Goal: Ask a question

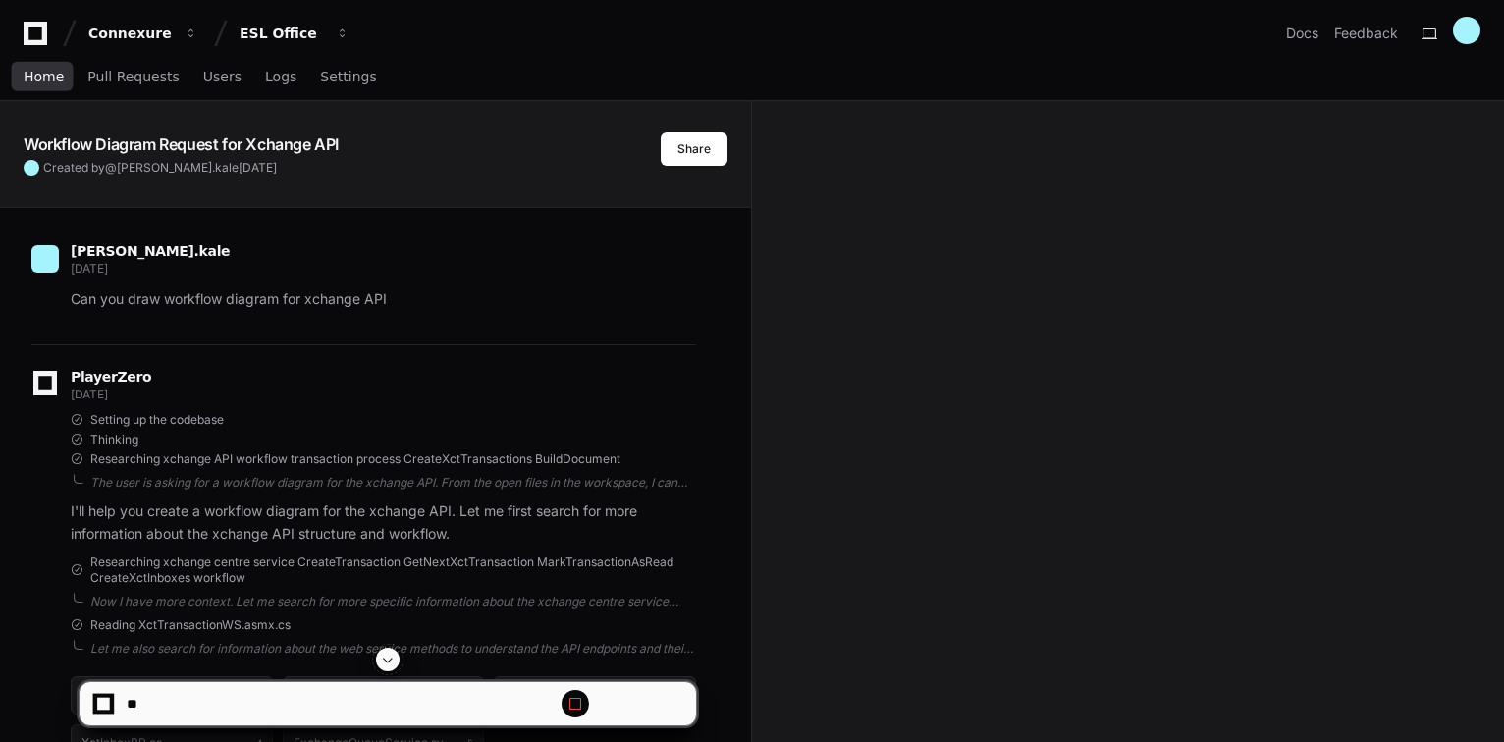
click at [45, 79] on span "Home" at bounding box center [44, 77] width 40 height 12
click at [45, 72] on span "Home" at bounding box center [44, 77] width 40 height 12
click at [35, 79] on span "Home" at bounding box center [44, 77] width 40 height 12
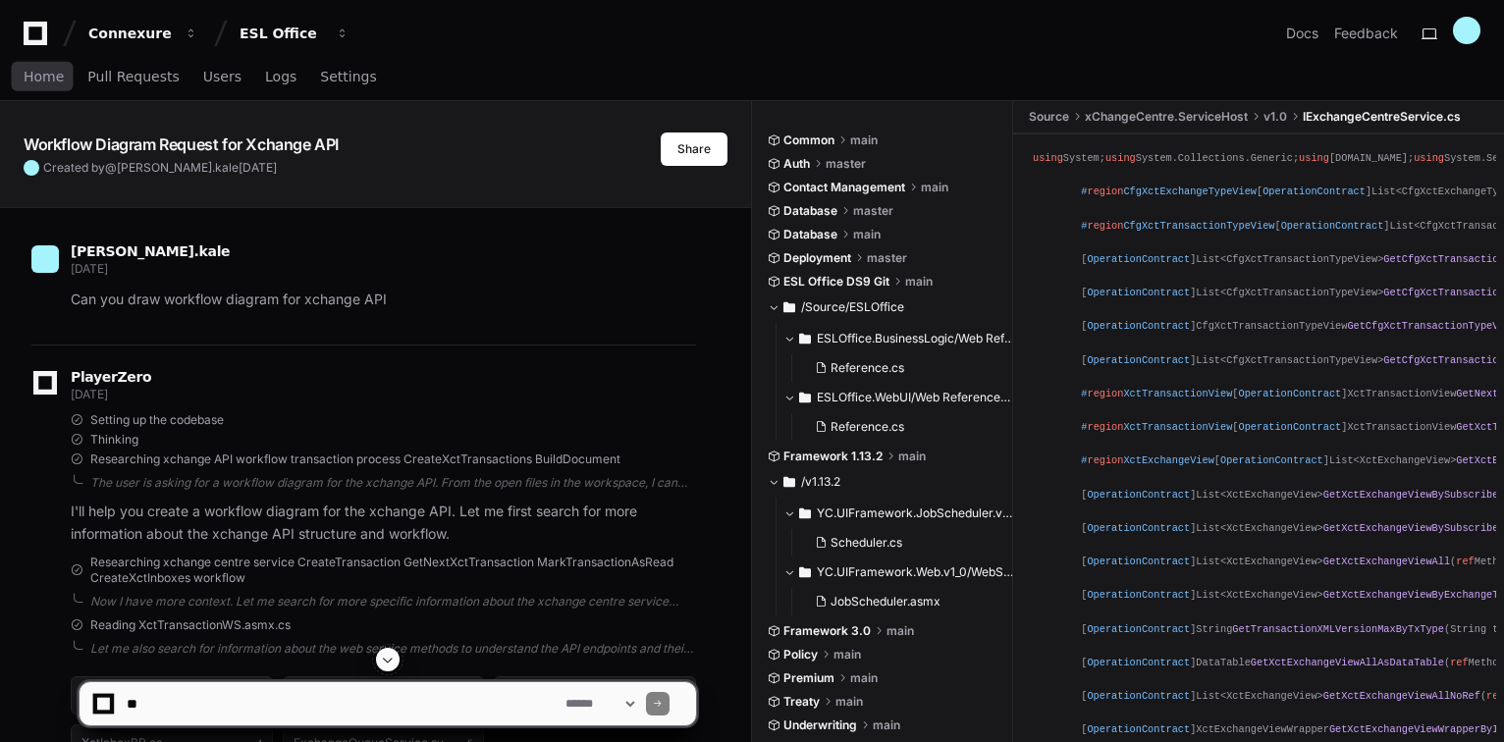
click at [246, 705] on textarea at bounding box center [342, 703] width 439 height 43
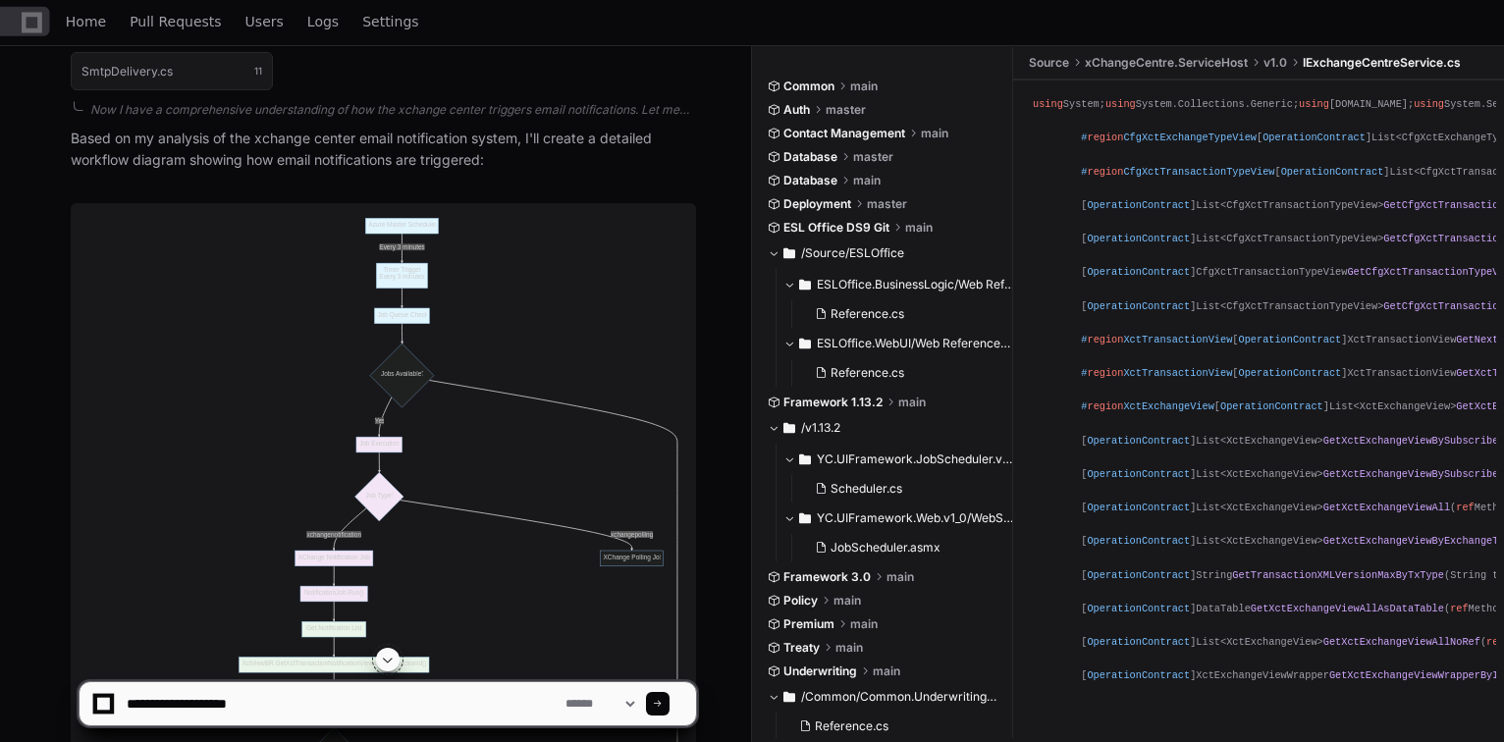
scroll to position [2905, 0]
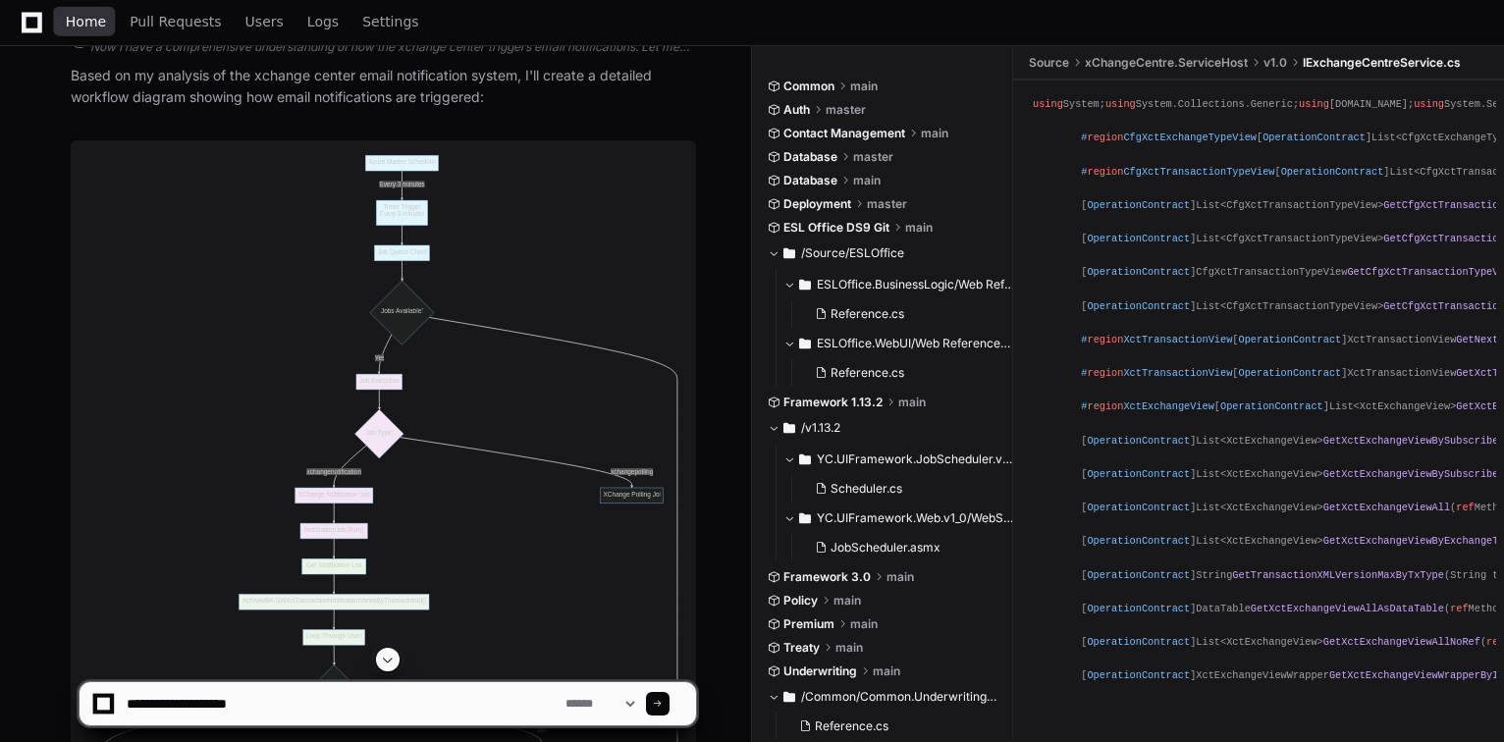
type textarea "**********"
click at [86, 16] on span "Home" at bounding box center [86, 22] width 40 height 12
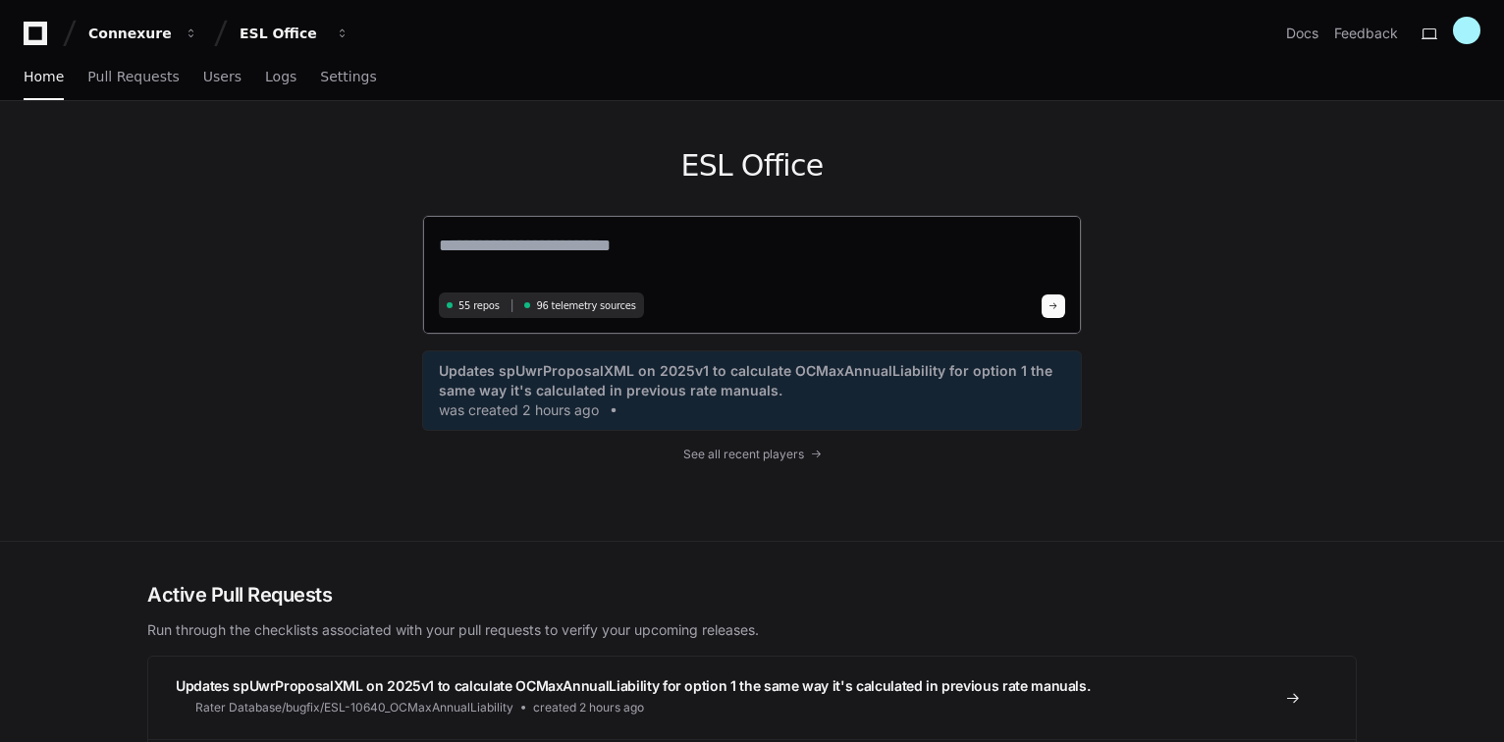
click at [584, 246] on textarea at bounding box center [752, 259] width 626 height 55
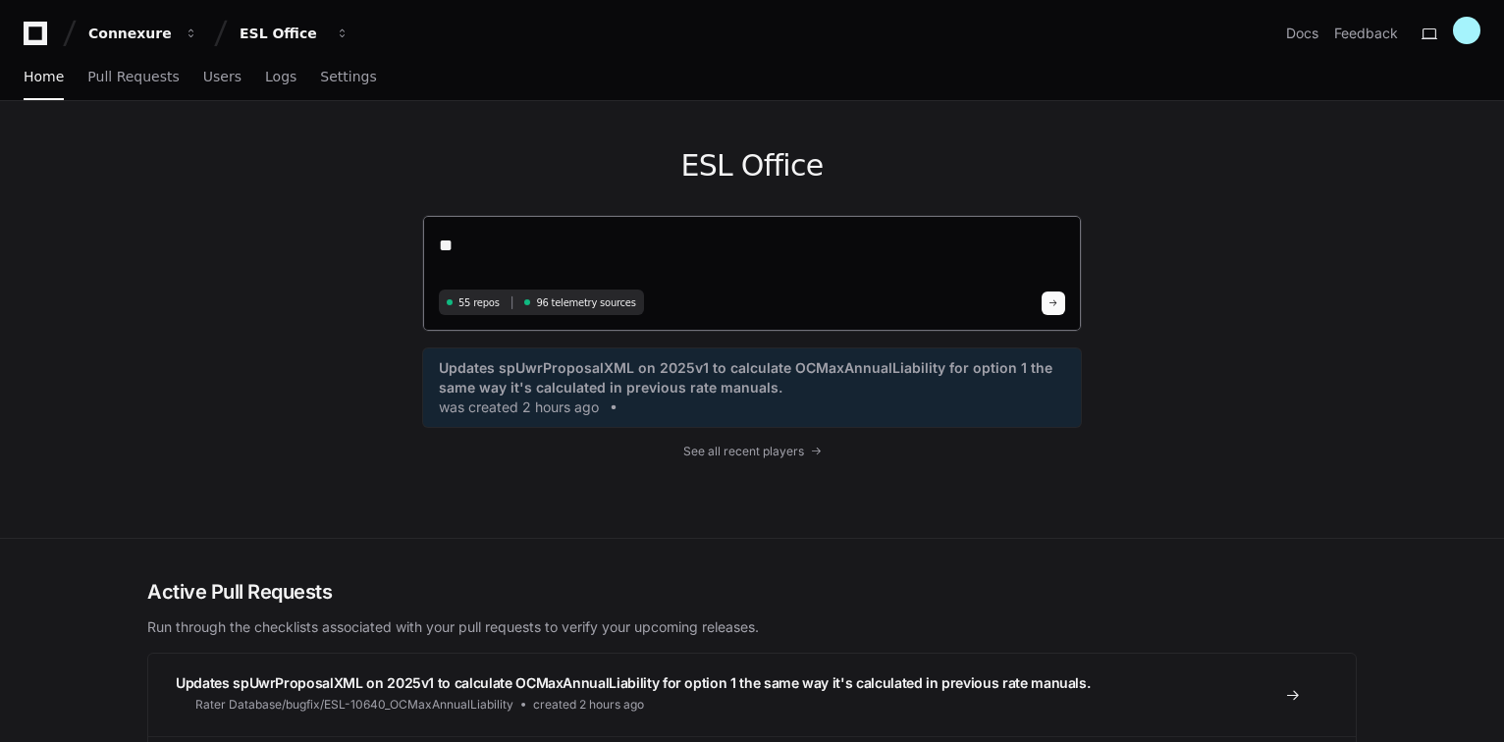
type textarea "*"
click at [570, 241] on textarea "**********" at bounding box center [752, 258] width 626 height 52
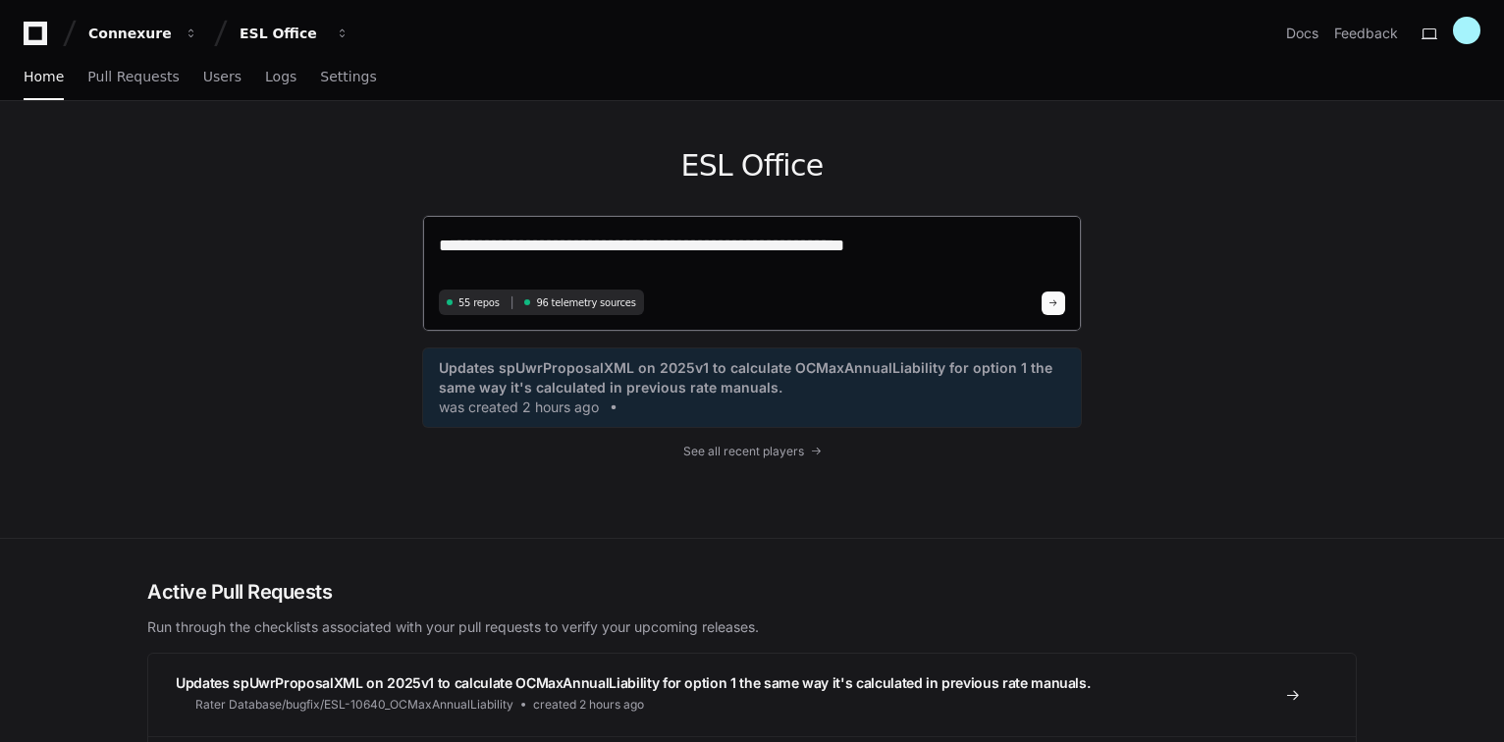
click at [896, 239] on textarea "**********" at bounding box center [752, 258] width 626 height 52
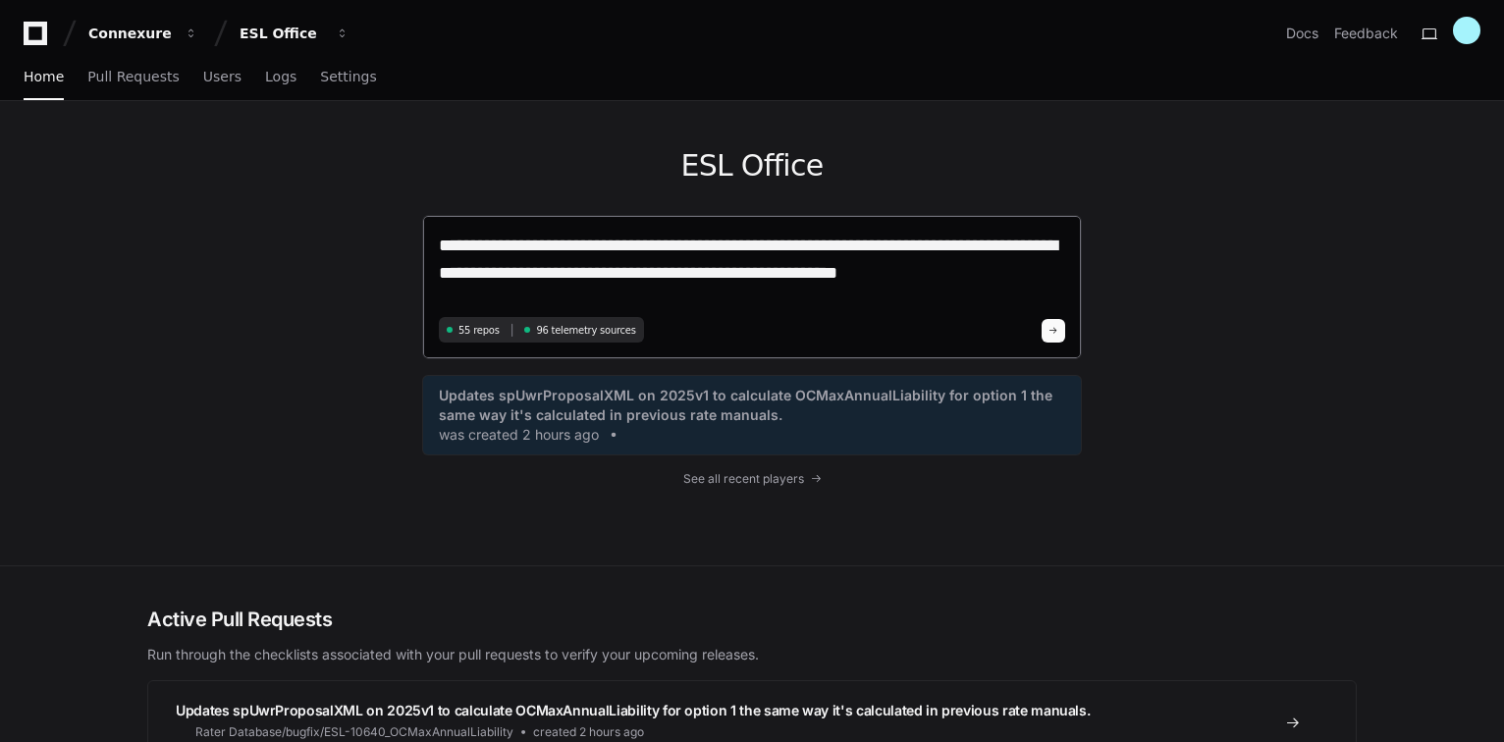
click at [711, 276] on textarea "**********" at bounding box center [752, 271] width 626 height 79
click at [966, 269] on textarea "**********" at bounding box center [752, 271] width 626 height 79
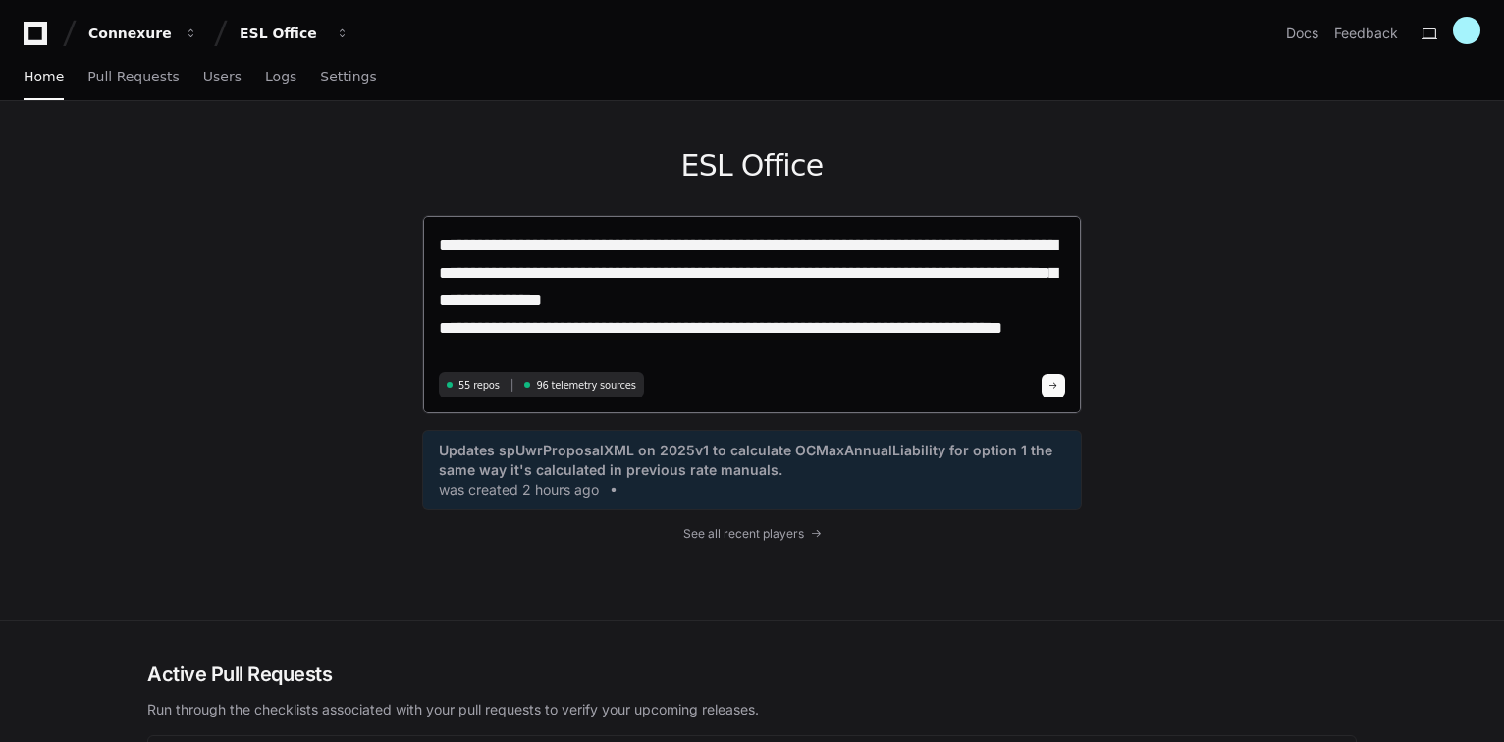
type textarea "**********"
click at [1050, 388] on span at bounding box center [1053, 386] width 10 height 10
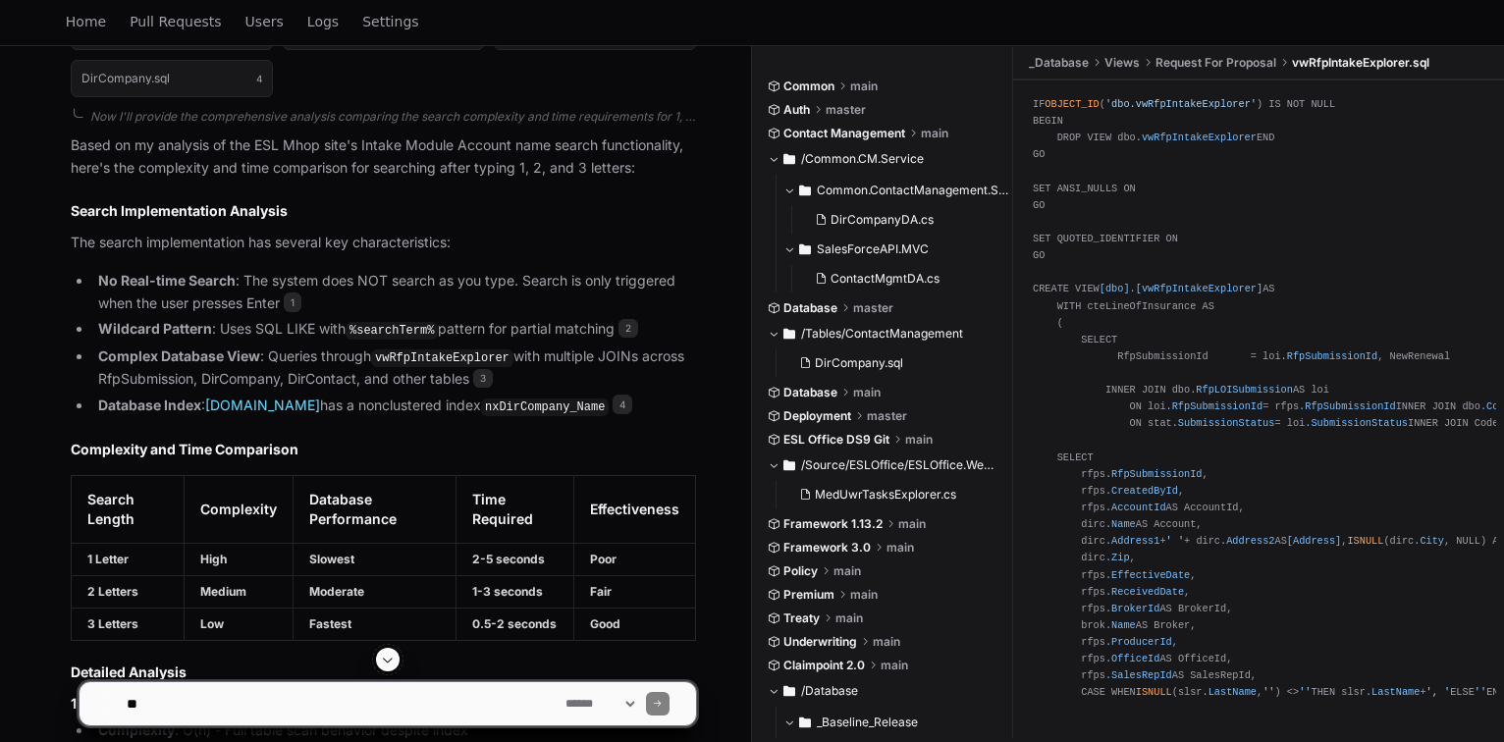
scroll to position [1102, 0]
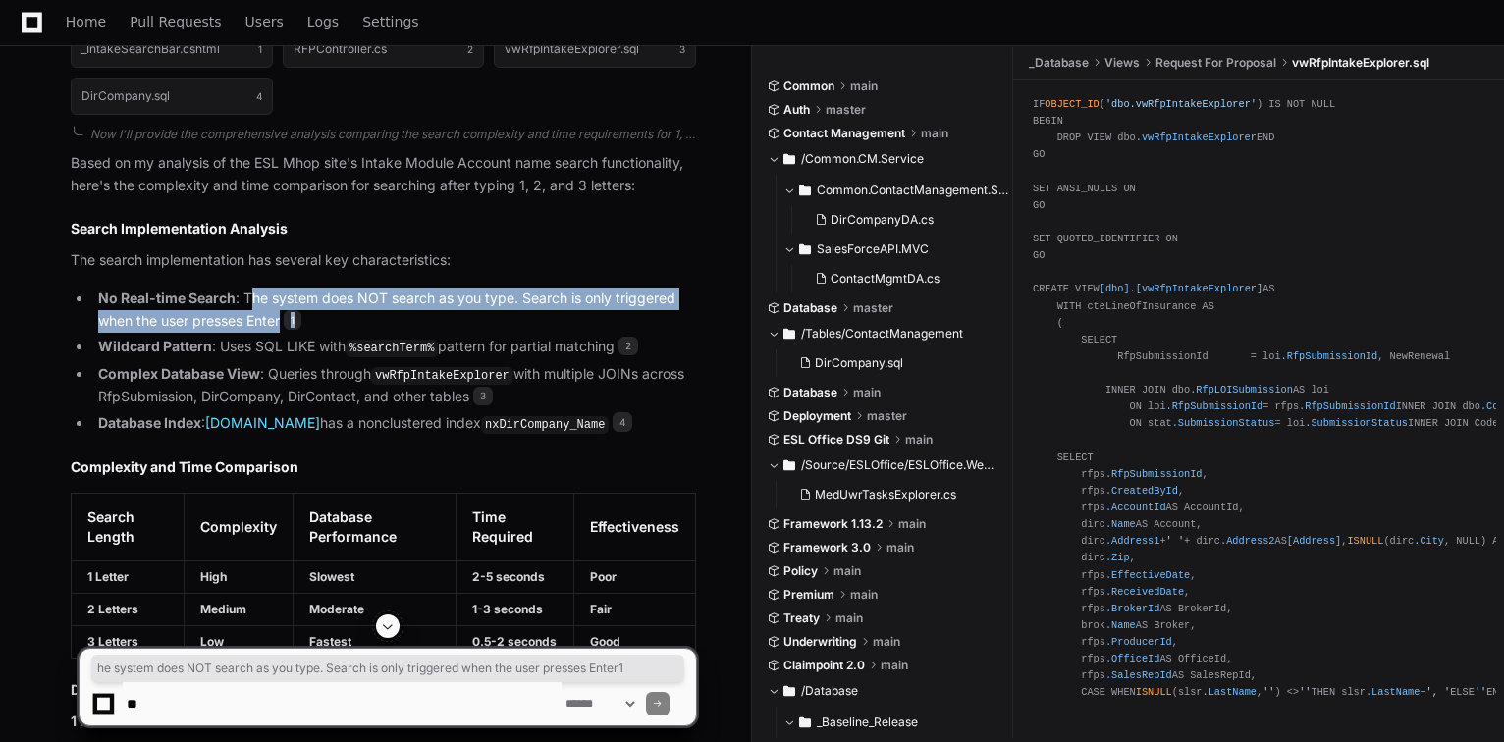
drag, startPoint x: 249, startPoint y: 298, endPoint x: 640, endPoint y: 310, distance: 390.8
click at [640, 310] on li "No Real-time Search : The system does NOT search as you type. Search is only tr…" at bounding box center [394, 310] width 604 height 45
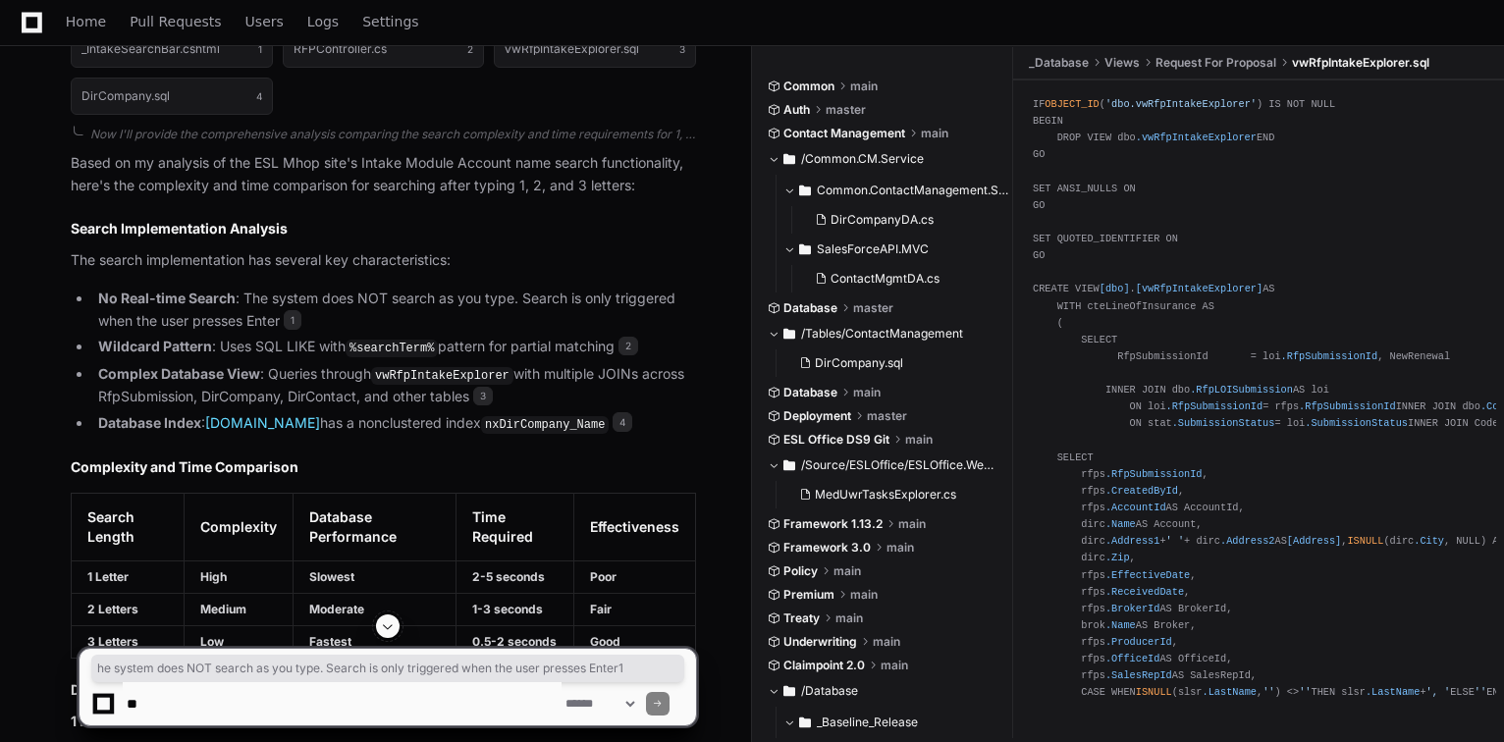
click at [546, 358] on ul "No Real-time Search : The system does NOT search as you type. Search is only tr…" at bounding box center [383, 362] width 625 height 148
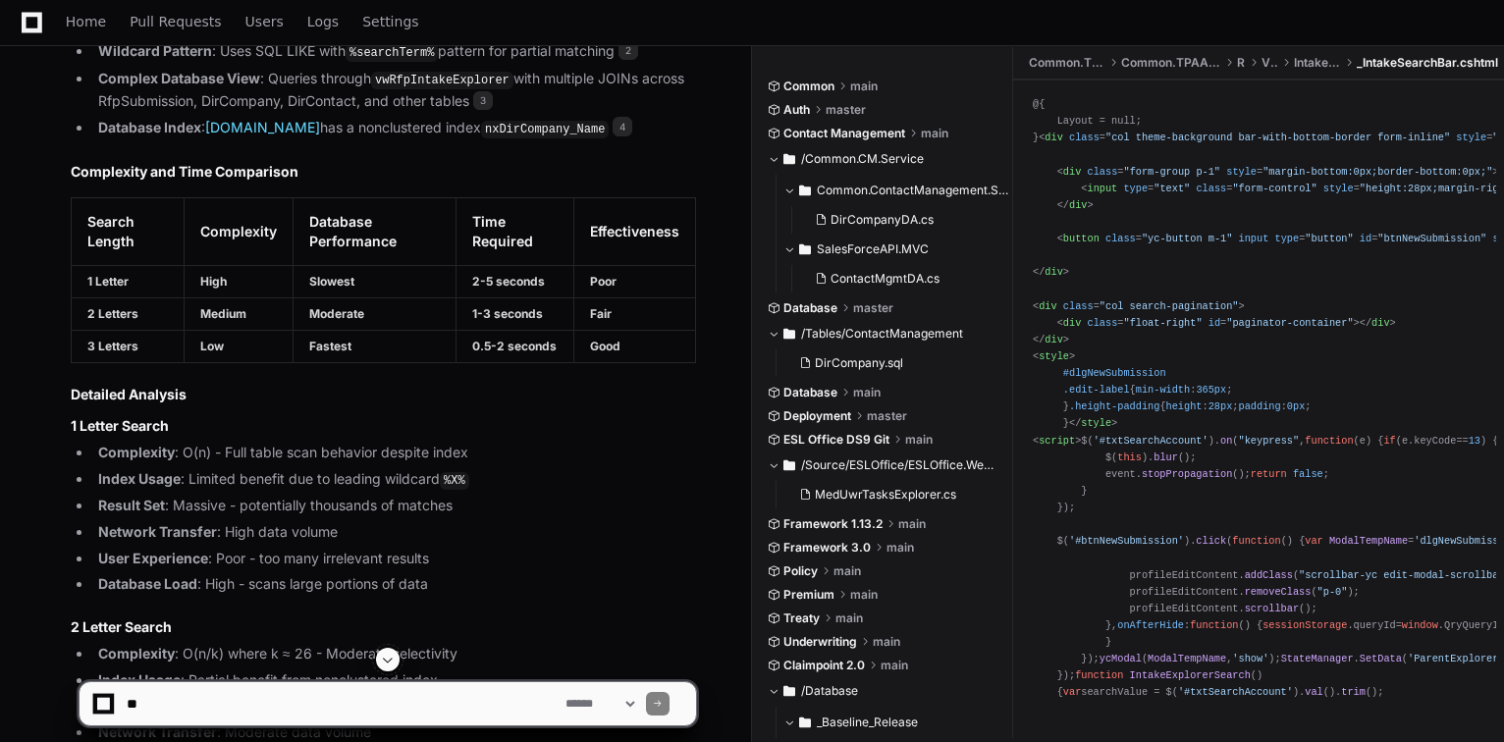
scroll to position [1416, 0]
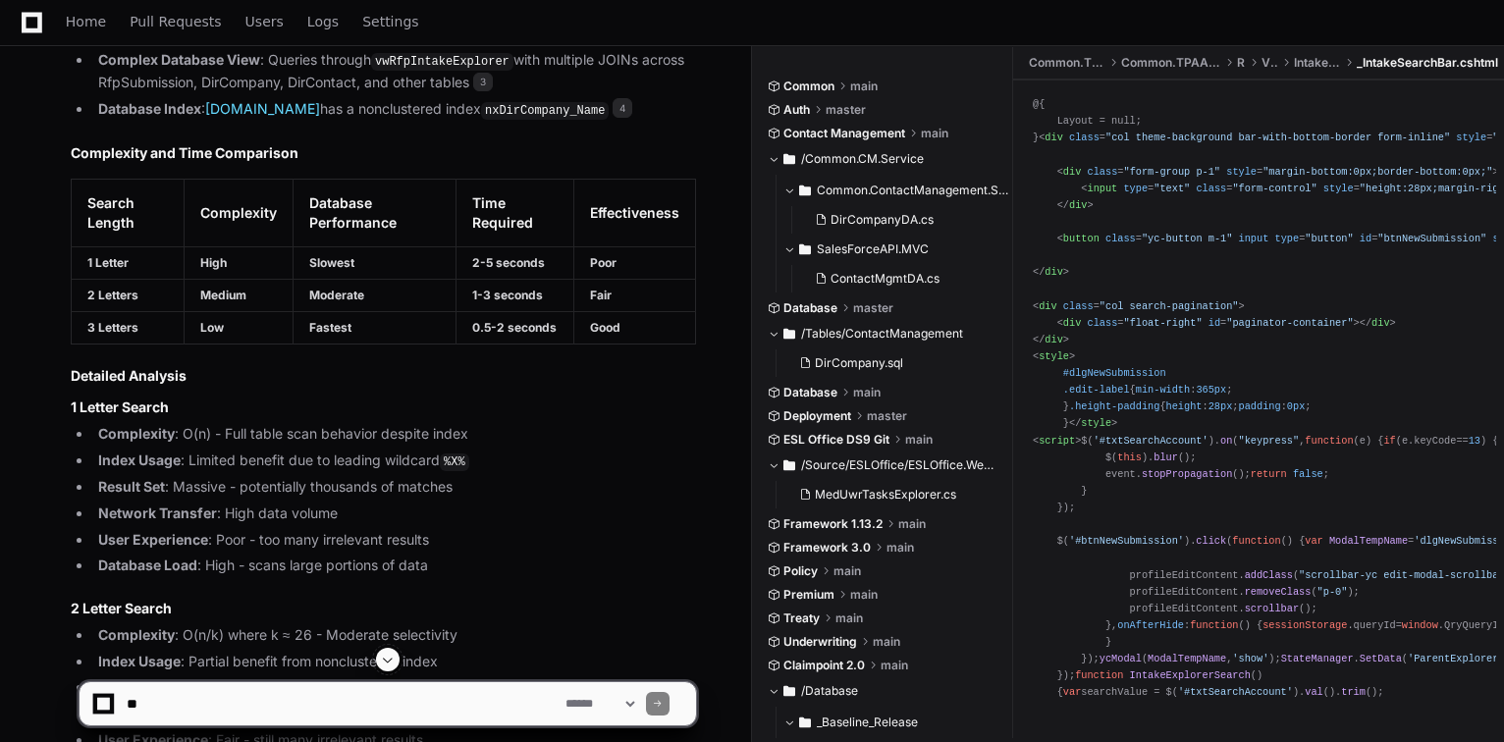
click at [212, 698] on textarea at bounding box center [342, 703] width 439 height 43
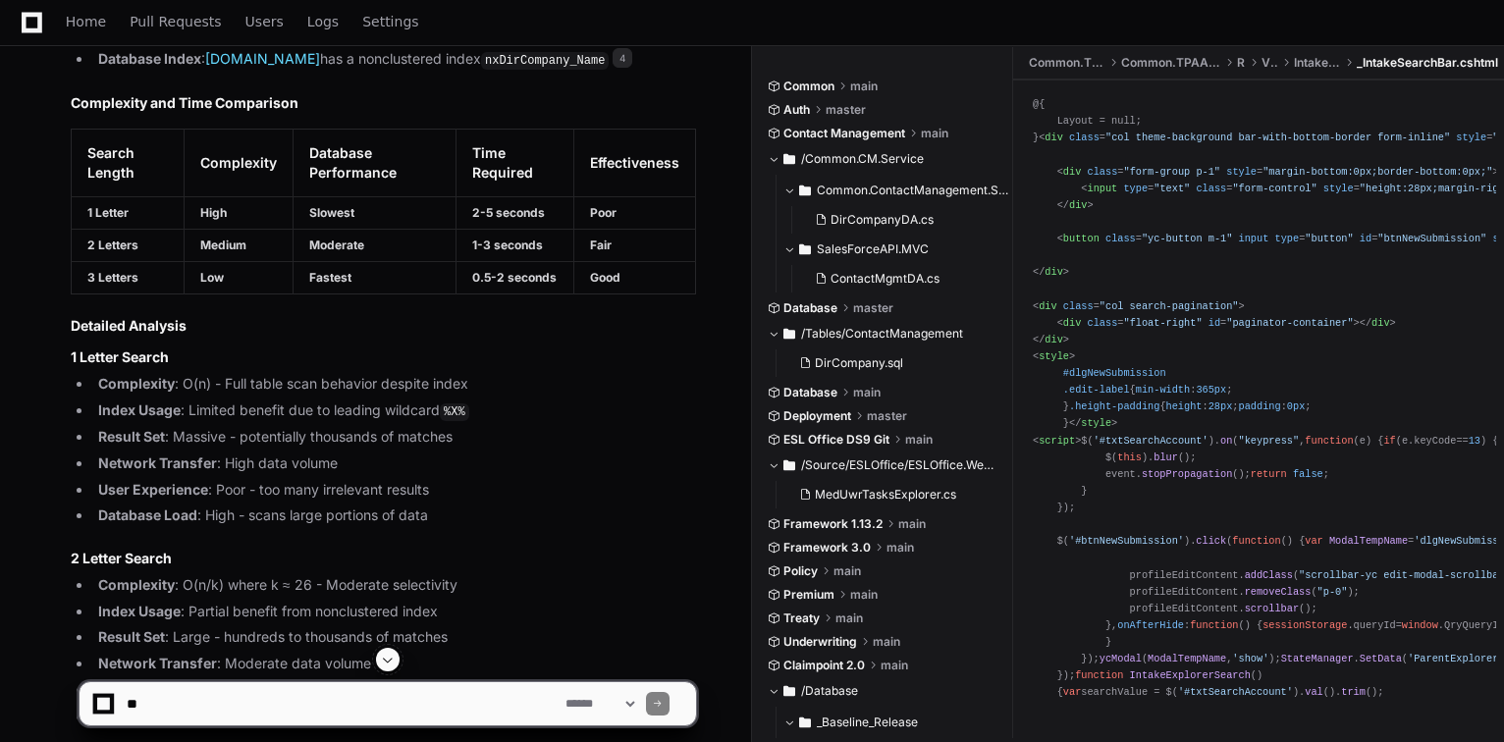
scroll to position [1495, 0]
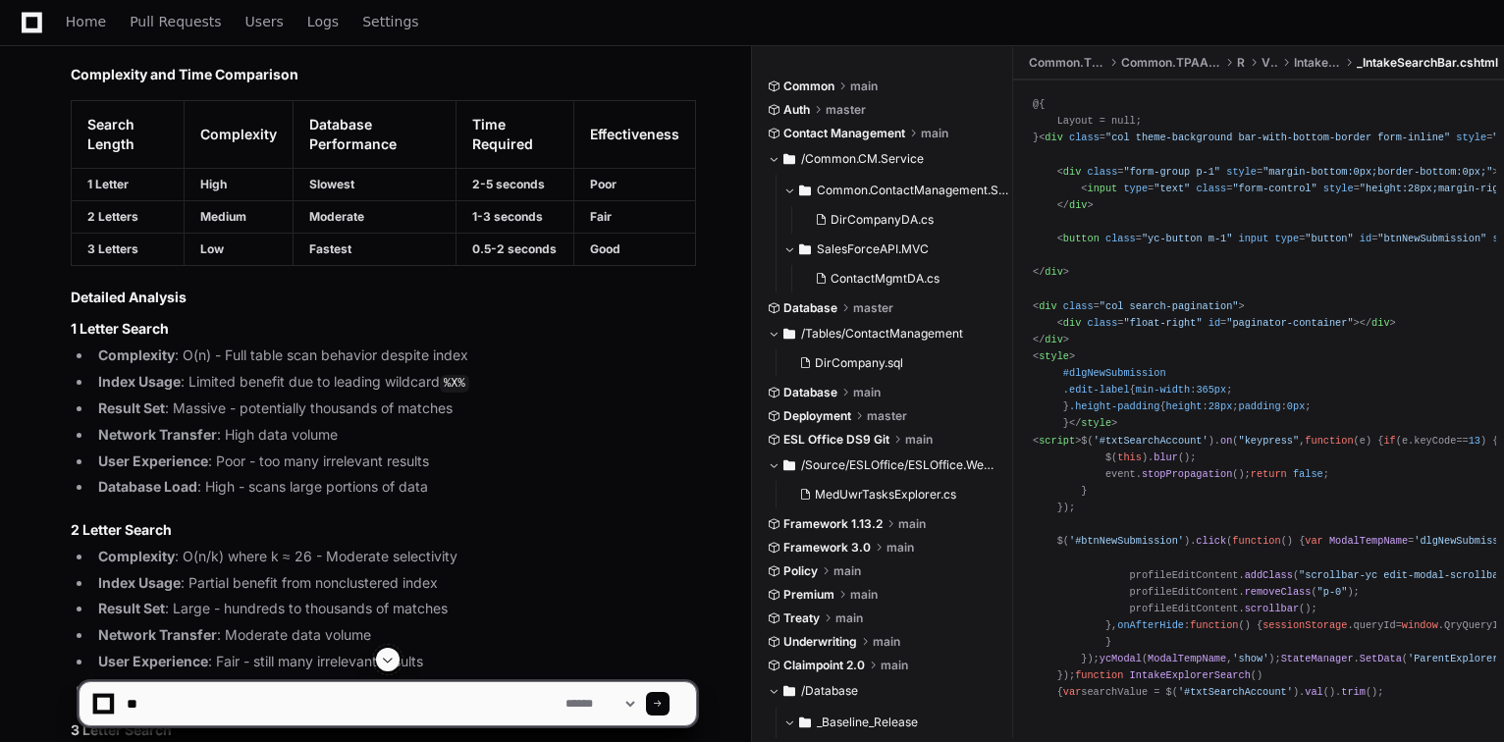
type textarea "*"
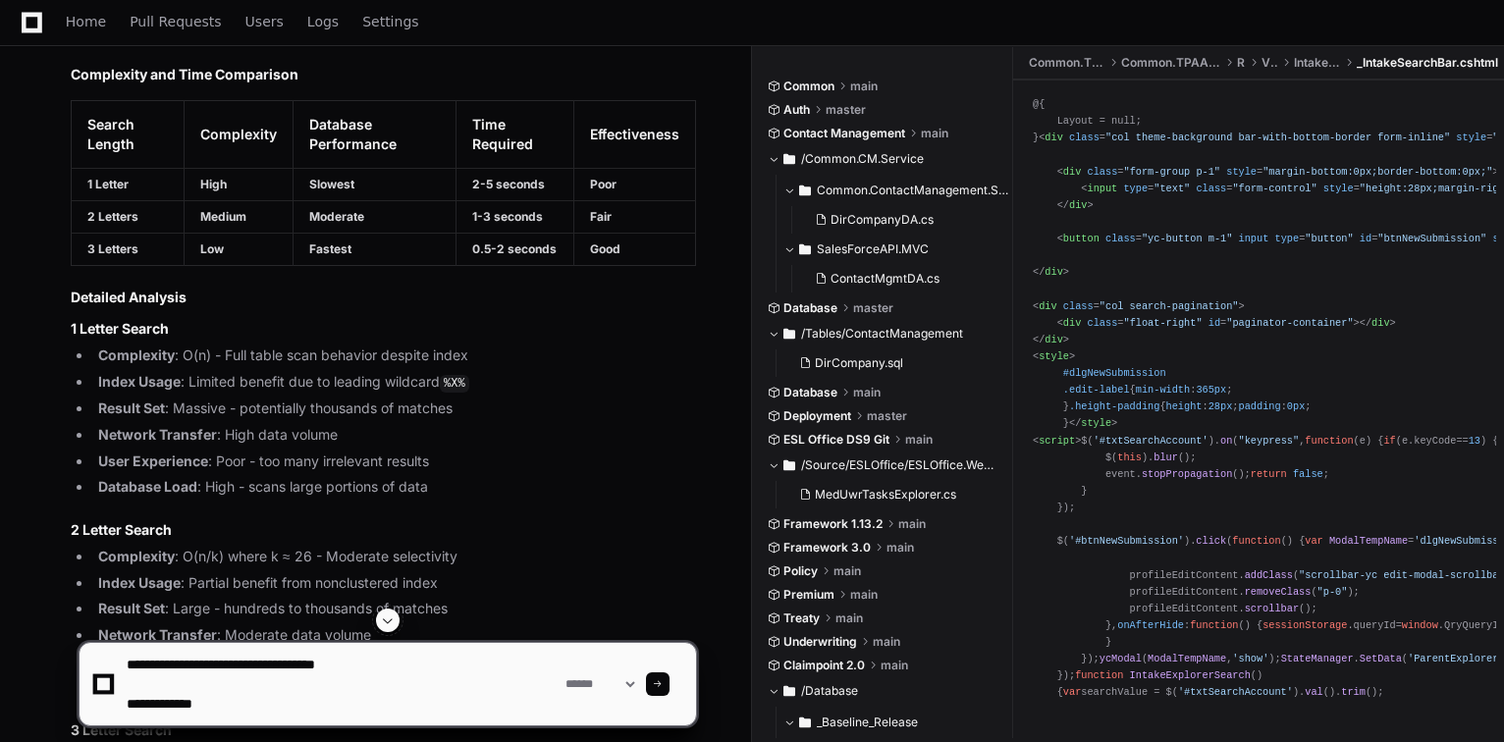
click at [170, 666] on textarea at bounding box center [342, 684] width 439 height 82
click at [262, 662] on textarea at bounding box center [342, 684] width 439 height 82
click at [369, 661] on textarea at bounding box center [342, 684] width 439 height 82
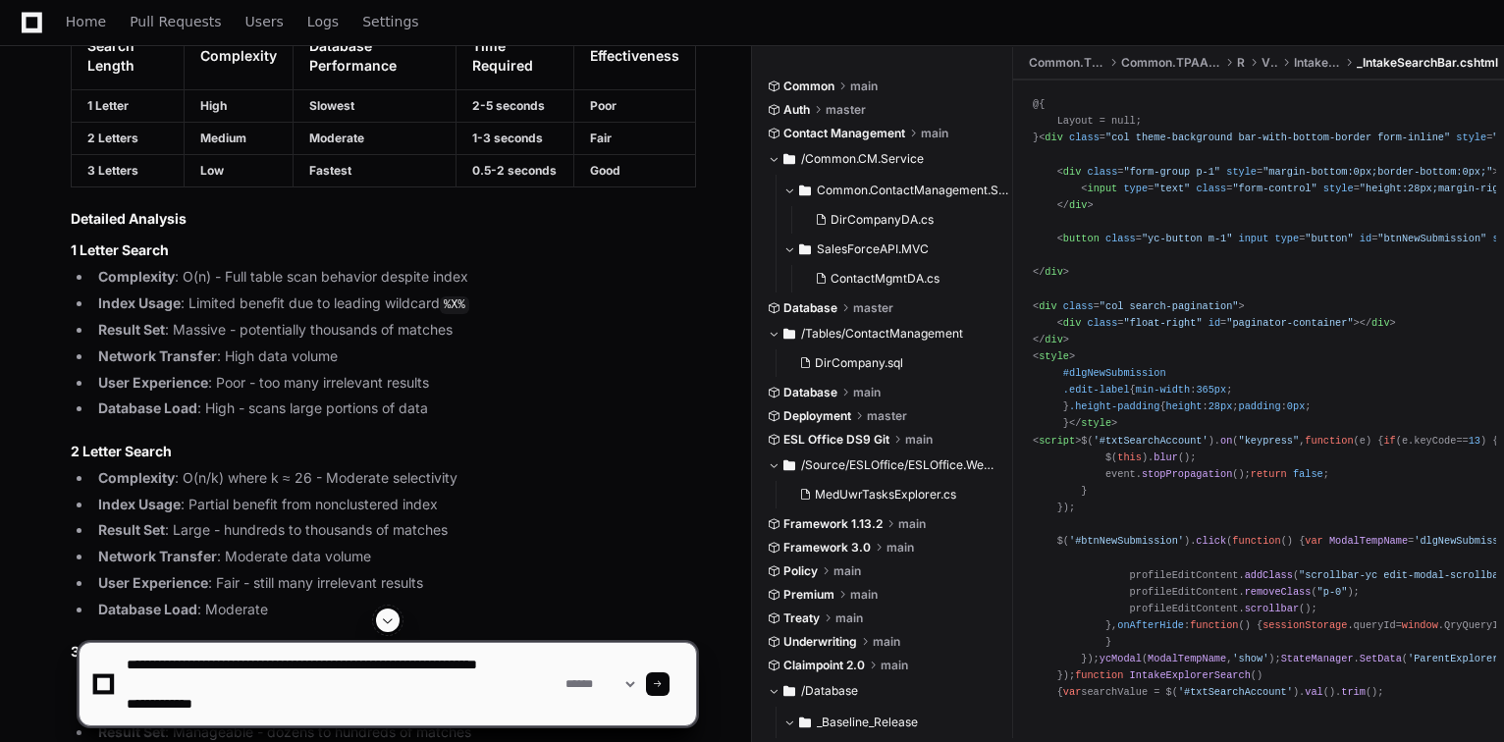
scroll to position [20, 0]
click at [211, 711] on textarea at bounding box center [342, 684] width 439 height 82
click at [197, 699] on textarea at bounding box center [342, 684] width 439 height 82
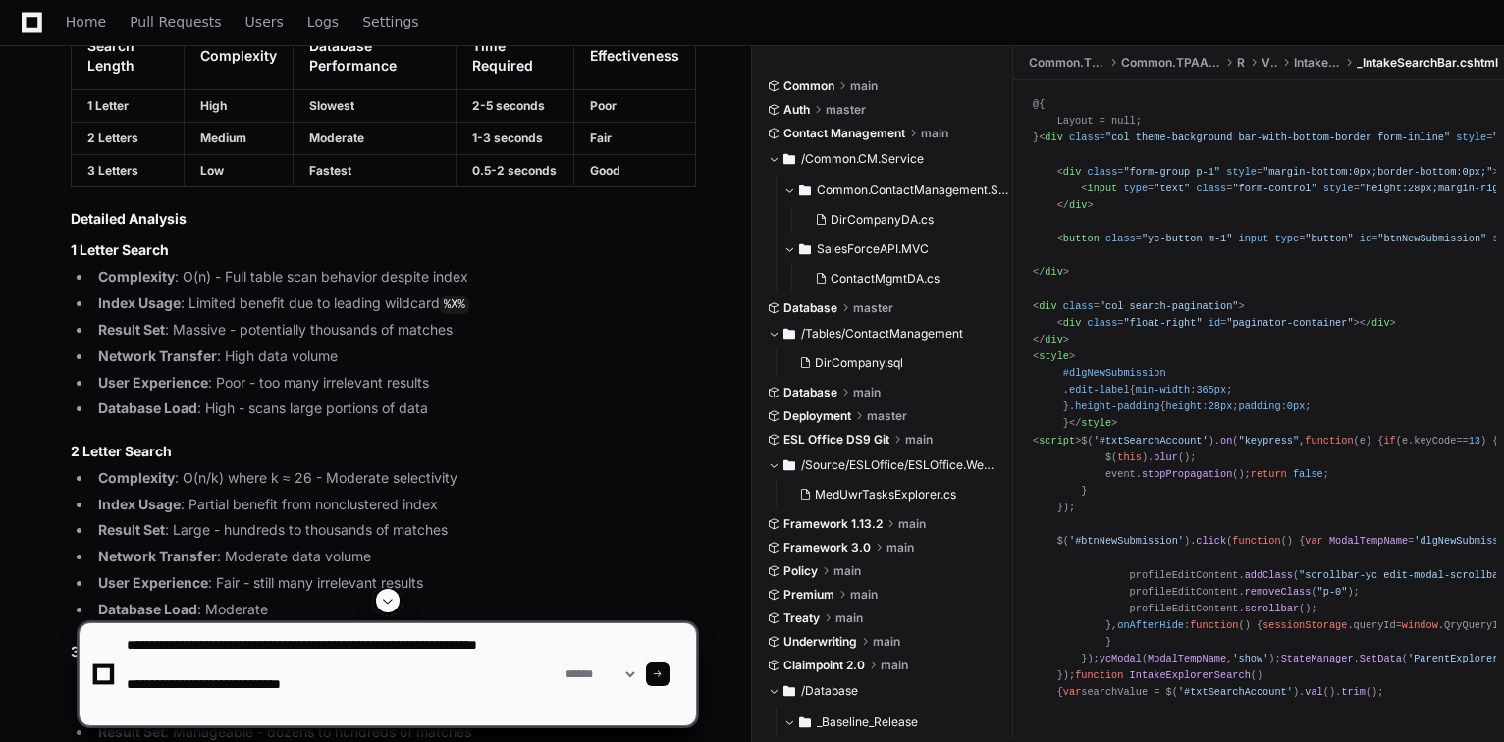
click at [181, 679] on textarea at bounding box center [342, 674] width 439 height 102
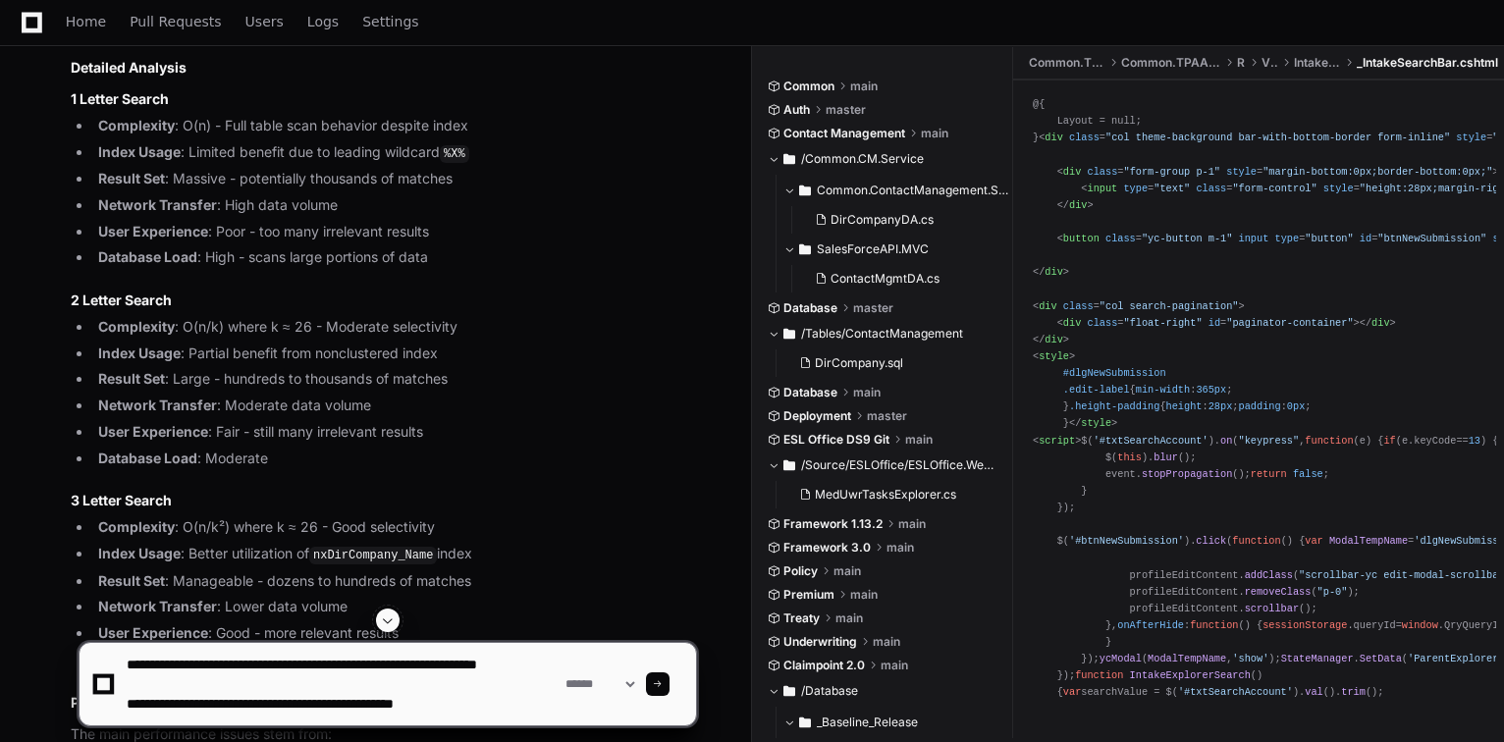
scroll to position [1730, 0]
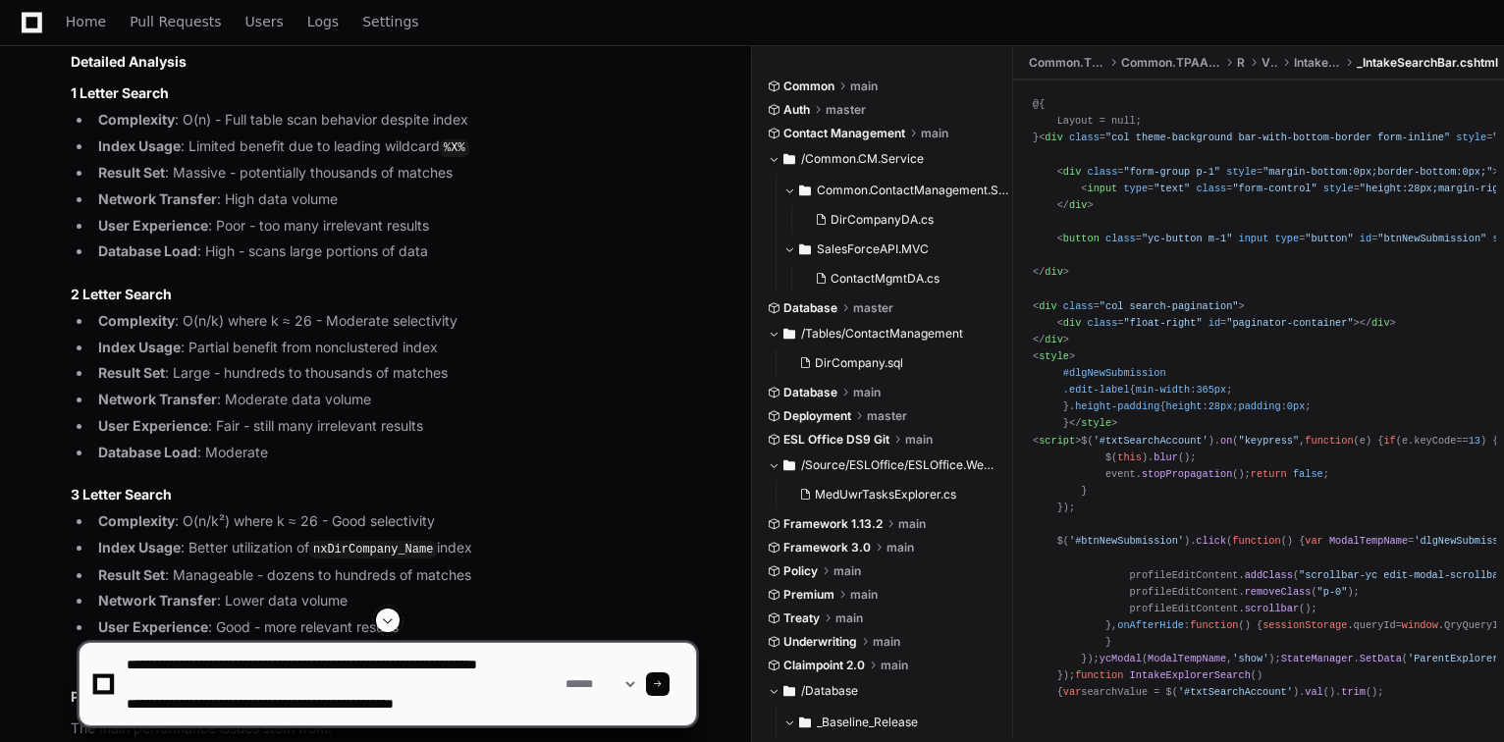
click at [406, 718] on textarea at bounding box center [342, 684] width 439 height 82
type textarea "**********"
click at [686, 687] on div "**********" at bounding box center [388, 684] width 618 height 84
click at [669, 688] on div at bounding box center [658, 684] width 24 height 24
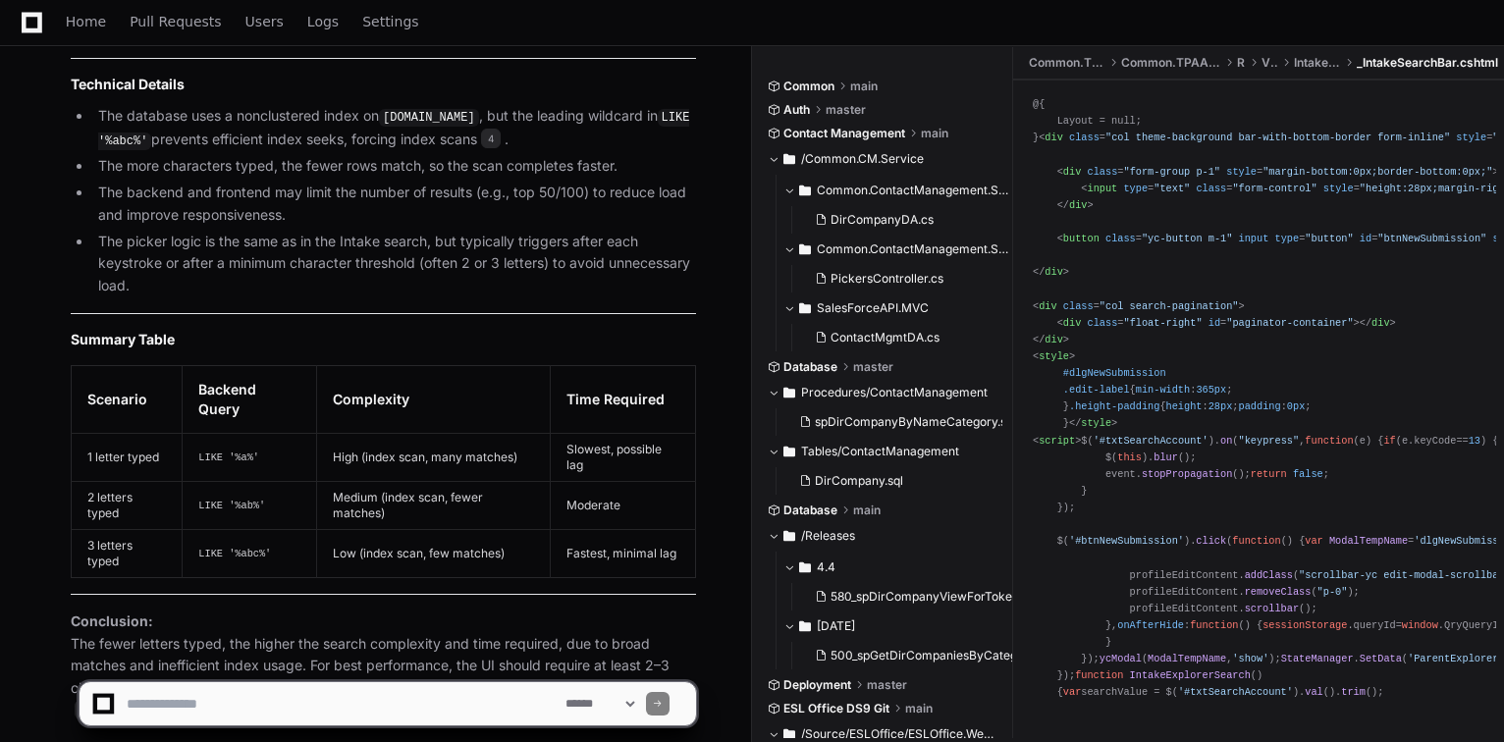
scroll to position [4404, 0]
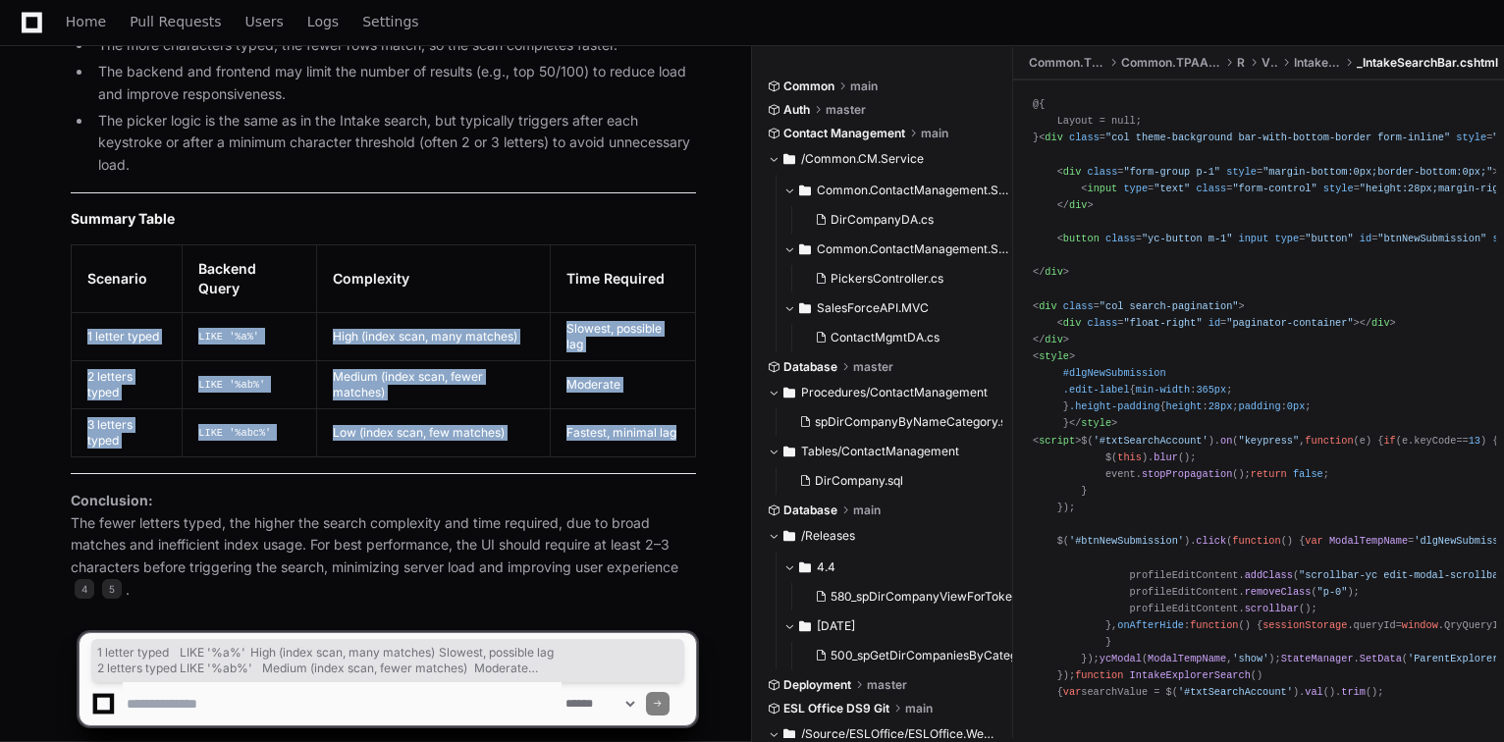
drag, startPoint x: 682, startPoint y: 416, endPoint x: 93, endPoint y: 332, distance: 594.9
click at [85, 332] on tbody "1 letter typed LIKE '%a%' High (index scan, many matches) Slowest, possible lag…" at bounding box center [384, 384] width 624 height 144
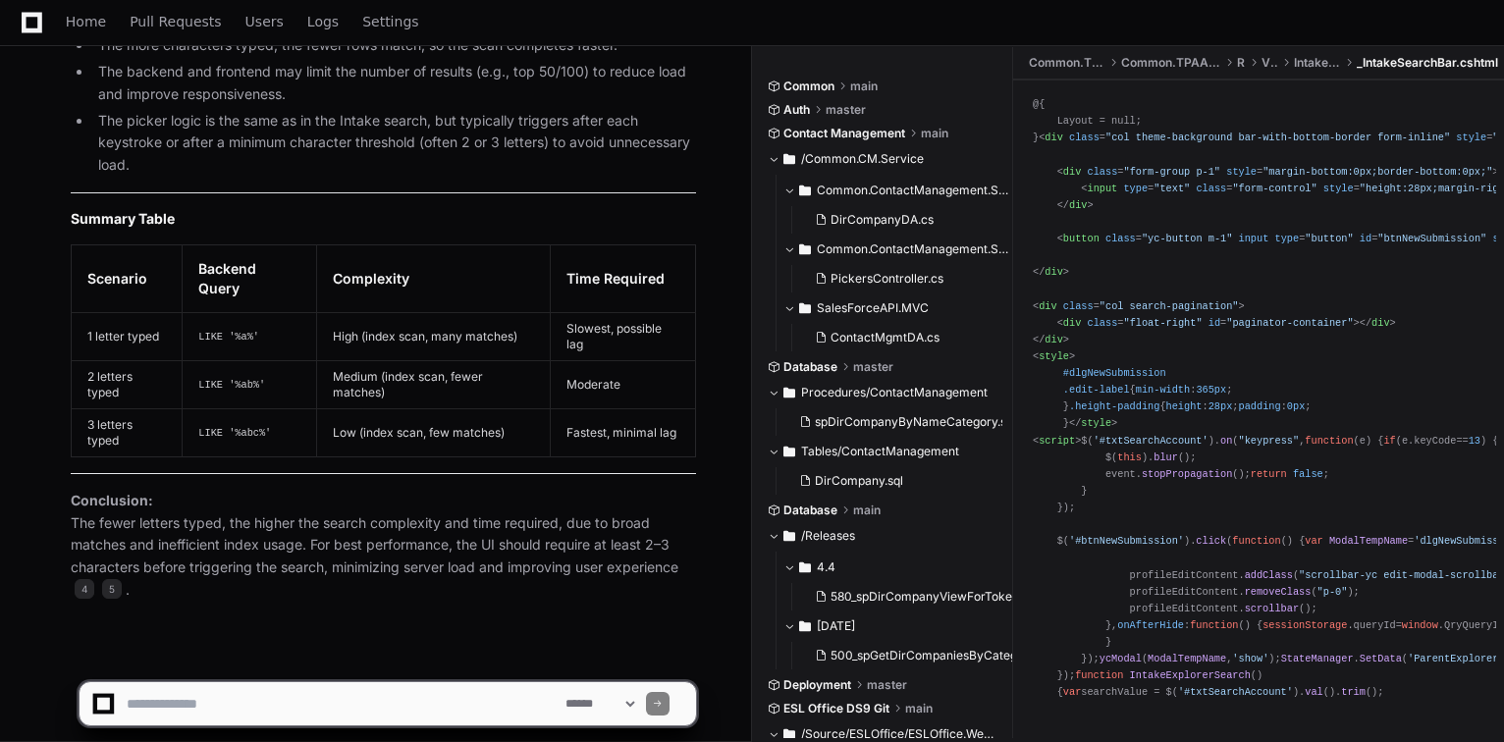
click at [220, 510] on p "Conclusion: The fewer letters typed, the higher the search complexity and time …" at bounding box center [383, 546] width 625 height 112
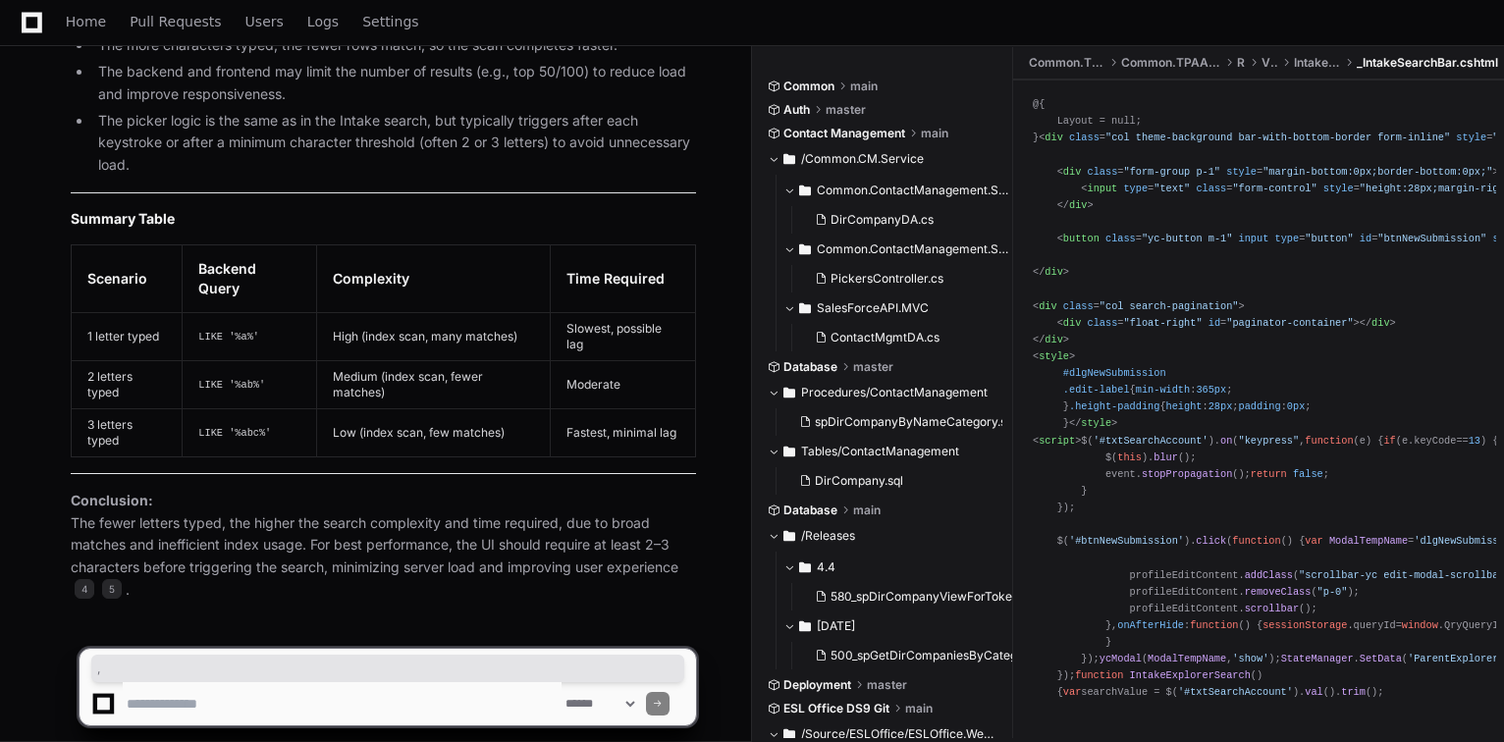
click at [277, 506] on p "Conclusion: The fewer letters typed, the higher the search complexity and time …" at bounding box center [383, 546] width 625 height 112
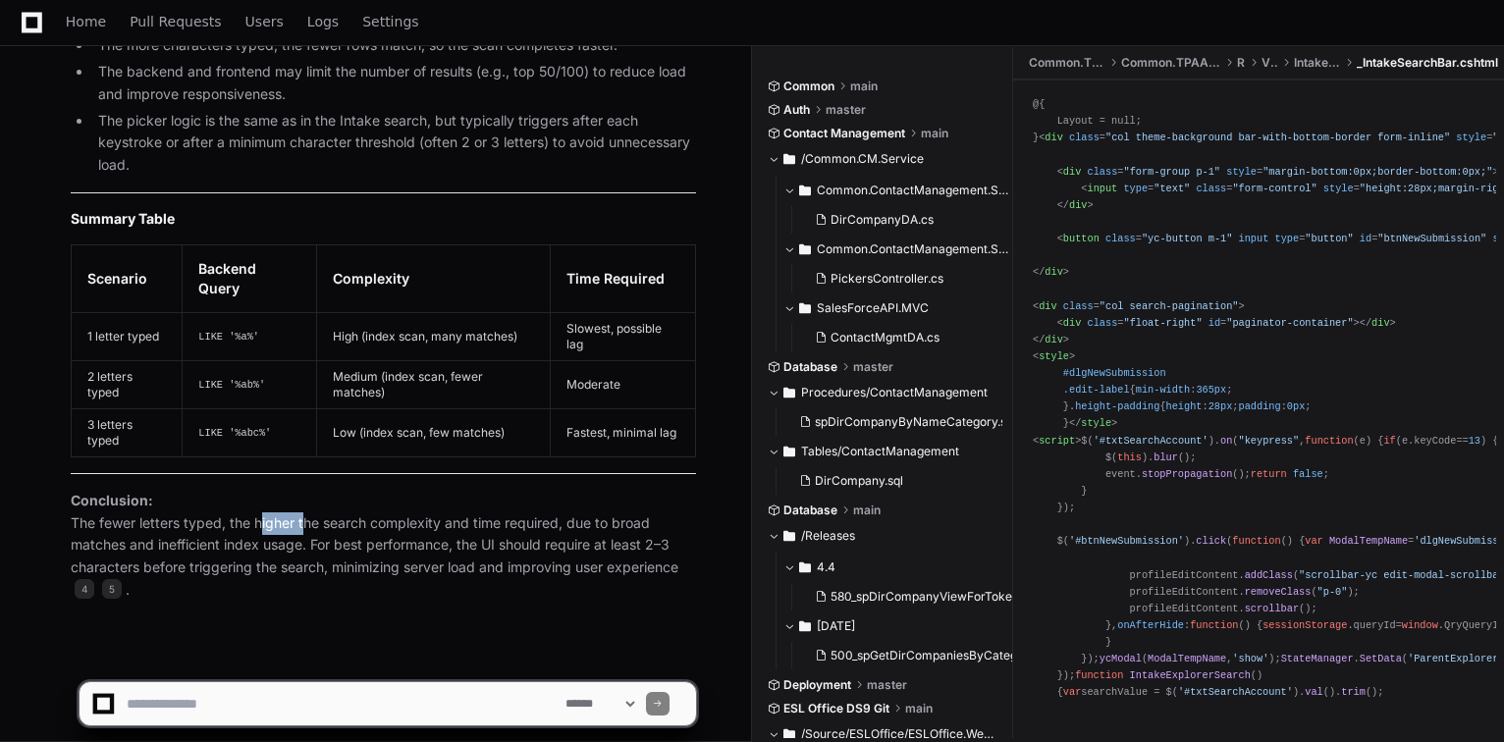
click at [277, 506] on p "Conclusion: The fewer letters typed, the higher the search complexity and time …" at bounding box center [383, 546] width 625 height 112
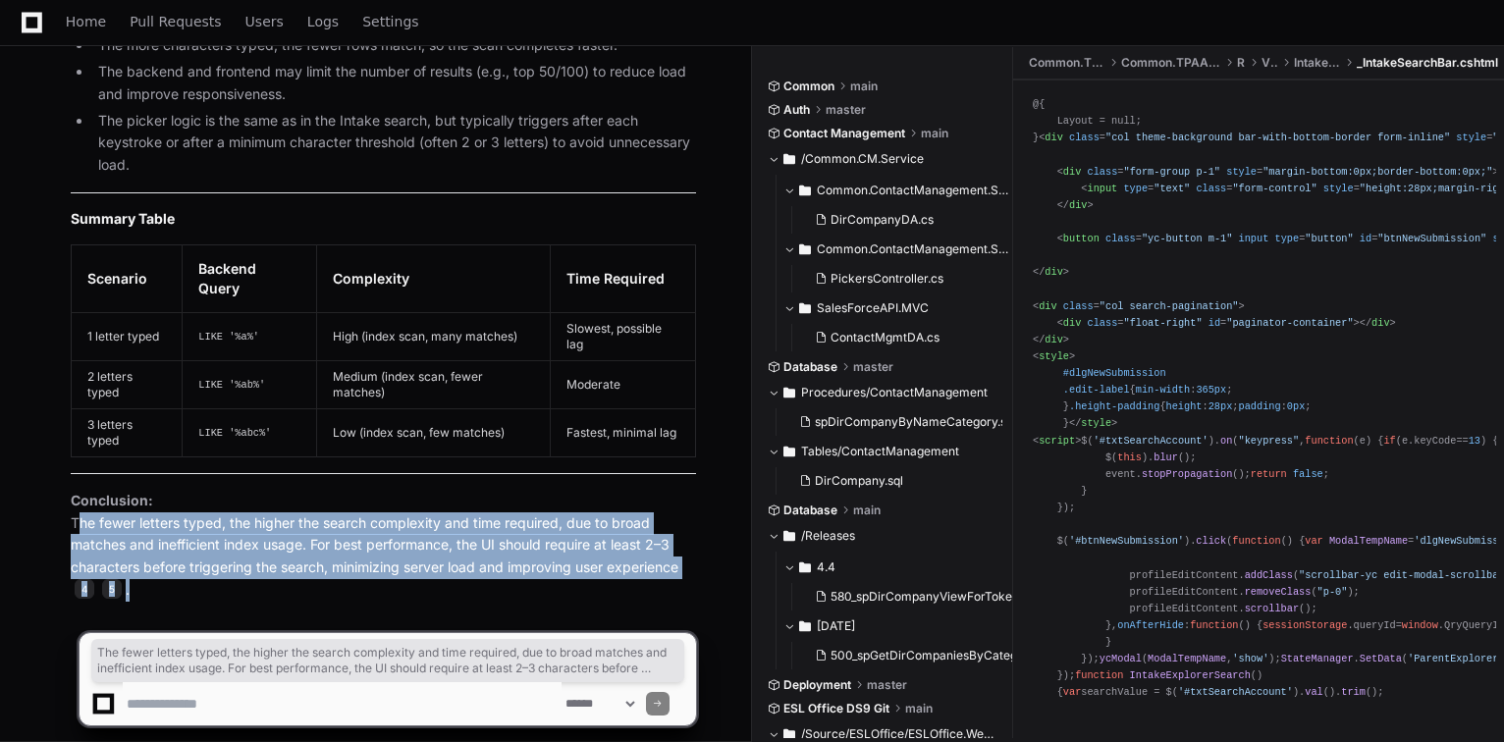
click at [277, 506] on p "Conclusion: The fewer letters typed, the higher the search complexity and time …" at bounding box center [383, 546] width 625 height 112
click at [271, 523] on p "Conclusion: The fewer letters typed, the higher the search complexity and time …" at bounding box center [383, 546] width 625 height 112
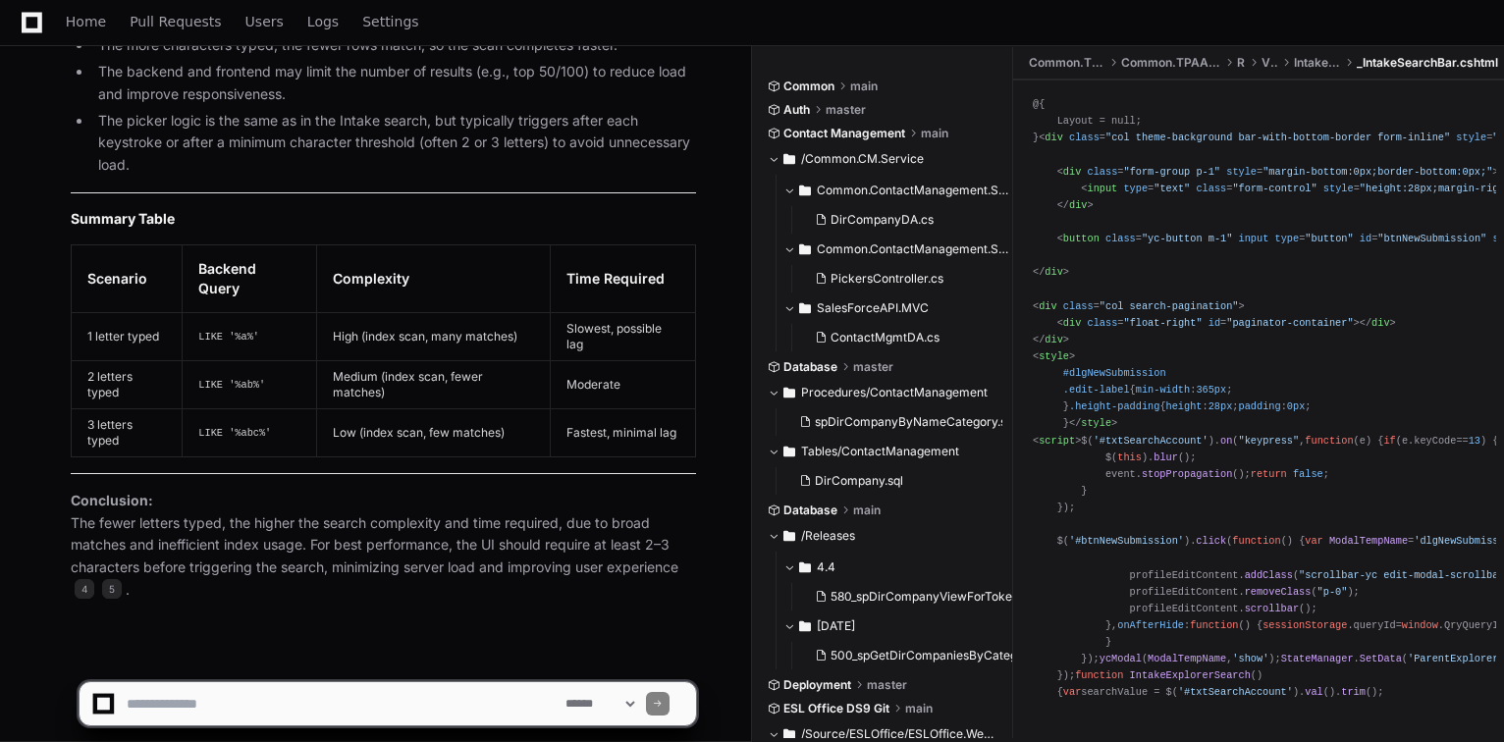
click at [224, 699] on textarea at bounding box center [342, 703] width 439 height 43
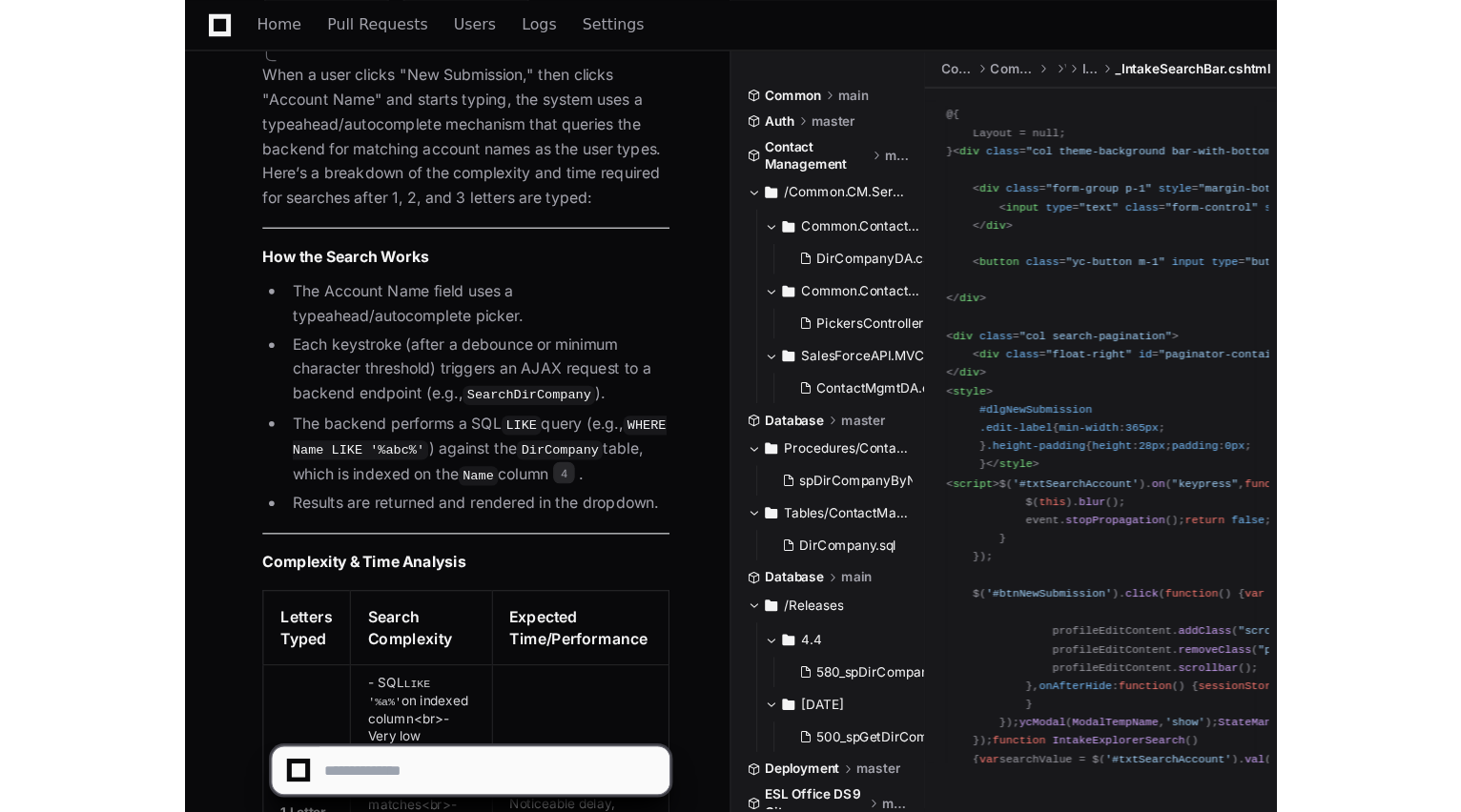
scroll to position [4186, 0]
